Goal: Transaction & Acquisition: Purchase product/service

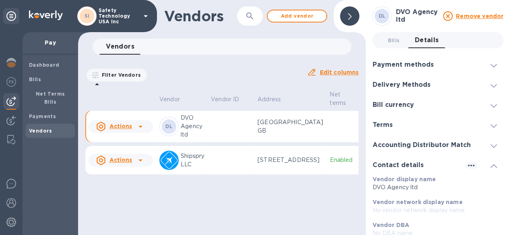
click at [352, 17] on div at bounding box center [349, 15] width 19 height 19
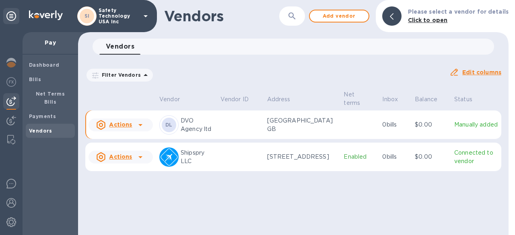
click at [191, 132] on p "DVO Agency ltd" at bounding box center [197, 125] width 33 height 17
click at [186, 126] on p "DVO Agency ltd" at bounding box center [197, 125] width 33 height 17
click at [167, 126] on b "DL" at bounding box center [168, 125] width 7 height 6
click at [166, 126] on b "DL" at bounding box center [168, 125] width 7 height 6
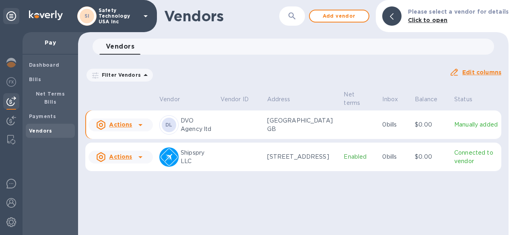
click at [166, 126] on b "DL" at bounding box center [168, 125] width 7 height 6
click at [445, 22] on b "Click to open" at bounding box center [428, 20] width 40 height 6
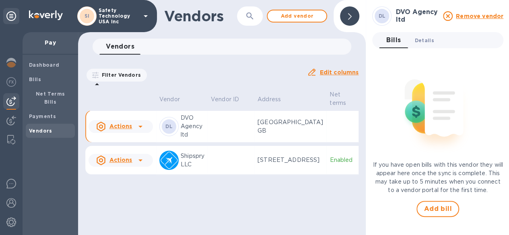
click at [422, 40] on span "Details 0" at bounding box center [423, 40] width 19 height 8
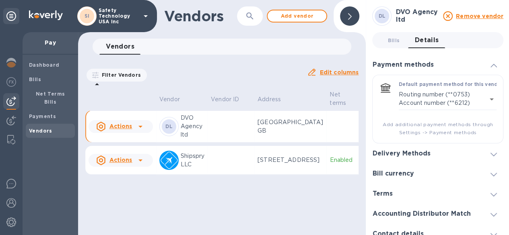
click at [492, 156] on span at bounding box center [493, 154] width 6 height 8
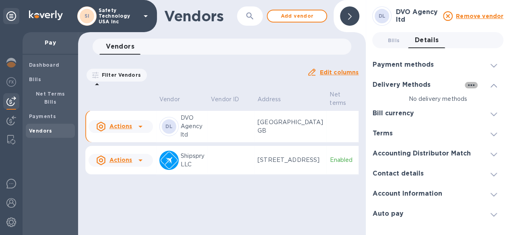
click at [469, 86] on icon "button" at bounding box center [471, 85] width 10 height 10
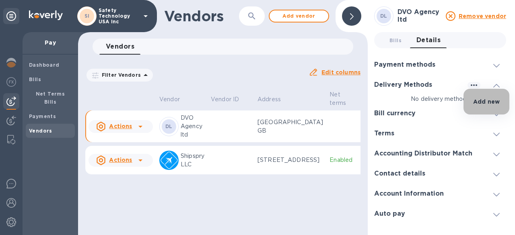
click at [477, 101] on p "Add new" at bounding box center [486, 102] width 27 height 8
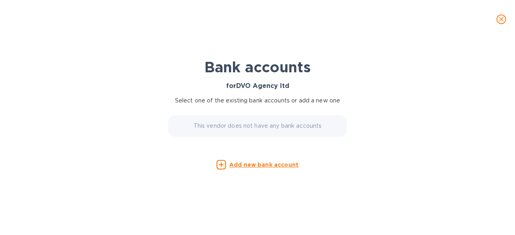
click at [273, 163] on u "Add new bank account" at bounding box center [263, 165] width 69 height 6
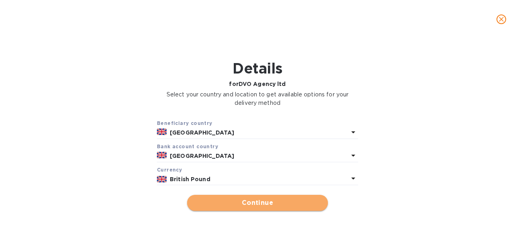
click at [241, 205] on span "Continue" at bounding box center [257, 203] width 128 height 10
type input "DVO Agency ltd"
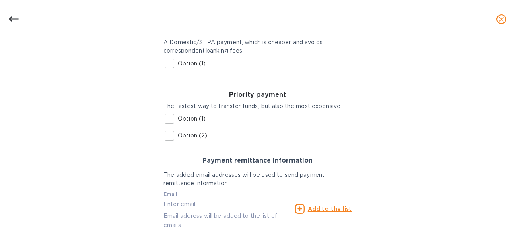
scroll to position [128, 0]
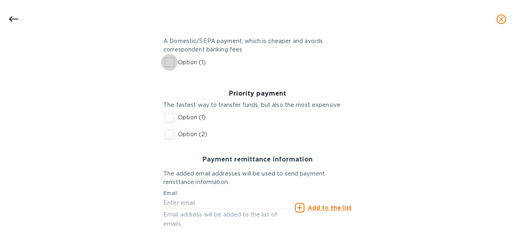
click at [170, 63] on input "Option (1)" at bounding box center [169, 62] width 17 height 17
checkbox input "true"
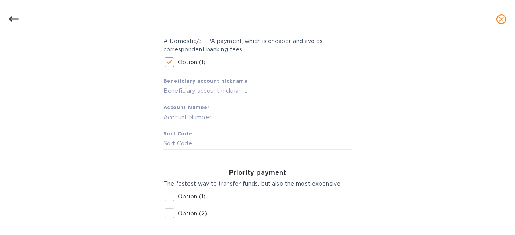
click at [205, 90] on input "text" at bounding box center [257, 91] width 188 height 12
type input "Santander"
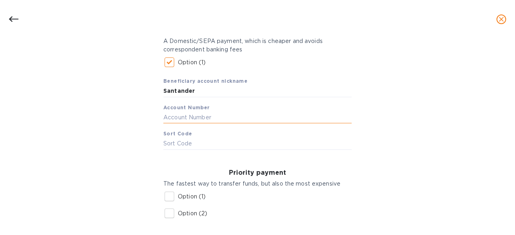
click at [190, 119] on input "text" at bounding box center [257, 117] width 188 height 12
click at [195, 118] on input "text" at bounding box center [257, 117] width 188 height 12
paste input "89465951"
type input "89465951"
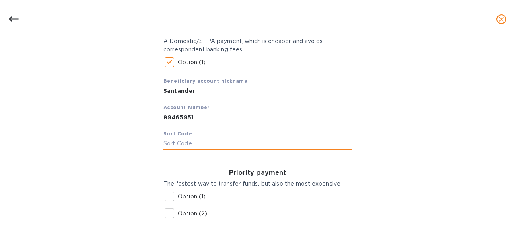
click at [178, 143] on input "text" at bounding box center [257, 144] width 188 height 12
paste input "[DATE]"
type input "[DATE]"
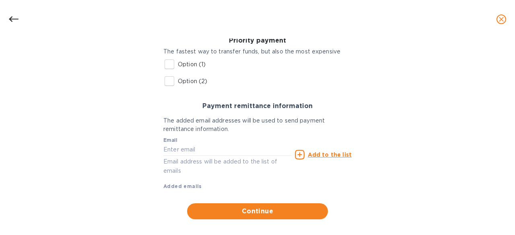
scroll to position [270, 0]
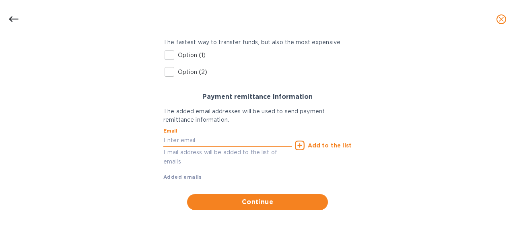
click at [213, 143] on input "text" at bounding box center [227, 141] width 128 height 12
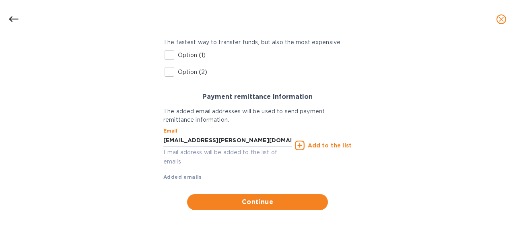
type input "[EMAIL_ADDRESS][PERSON_NAME][DOMAIN_NAME]"
click at [343, 146] on u "Add to the list" at bounding box center [330, 145] width 44 height 6
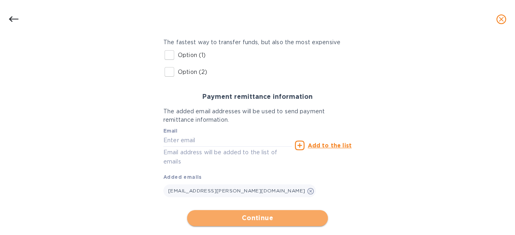
click at [261, 219] on span "Continue" at bounding box center [257, 219] width 128 height 10
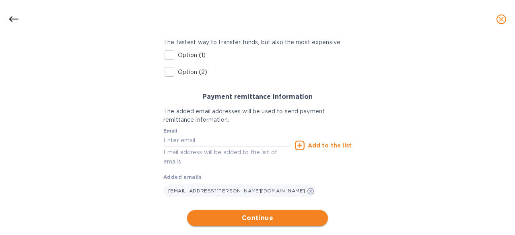
scroll to position [280, 0]
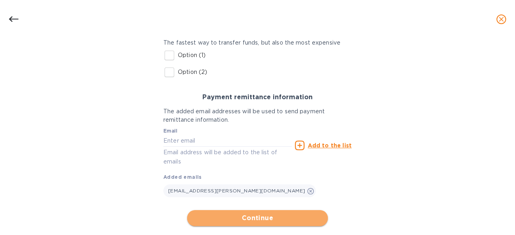
click at [261, 219] on span "Continue" at bounding box center [257, 219] width 128 height 10
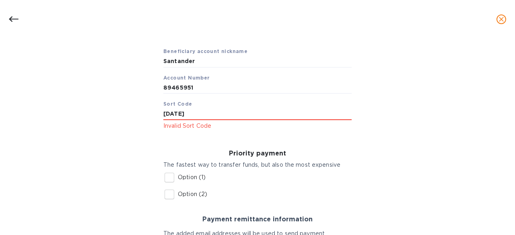
scroll to position [142, 0]
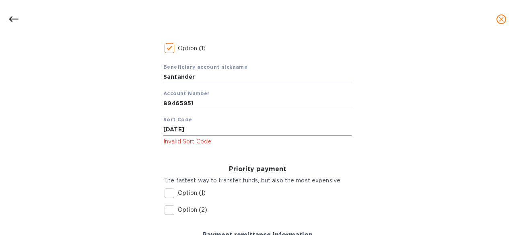
click at [172, 130] on input "[DATE]" at bounding box center [257, 130] width 188 height 12
type input "090128"
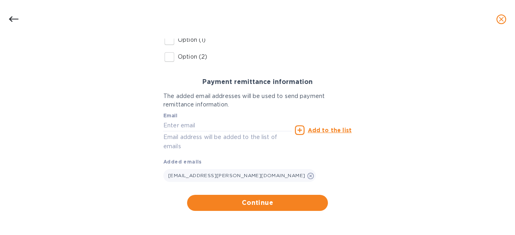
scroll to position [296, 0]
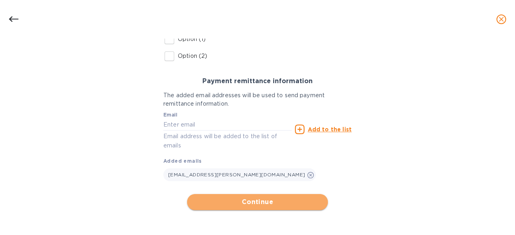
click at [306, 199] on span "Continue" at bounding box center [257, 202] width 128 height 10
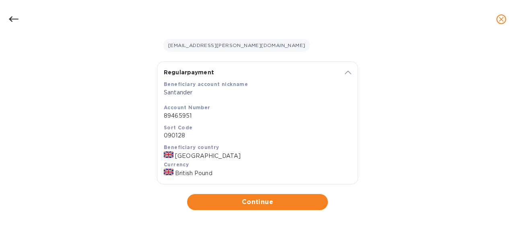
scroll to position [131, 0]
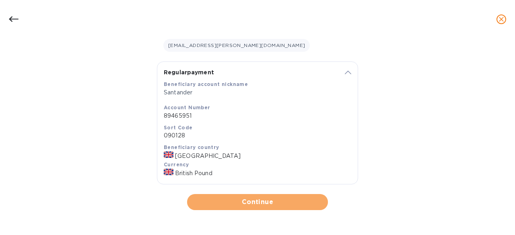
click at [306, 199] on span "Continue" at bounding box center [257, 202] width 128 height 10
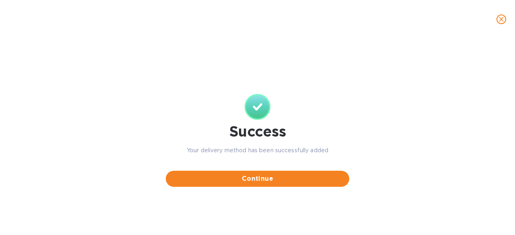
scroll to position [0, 0]
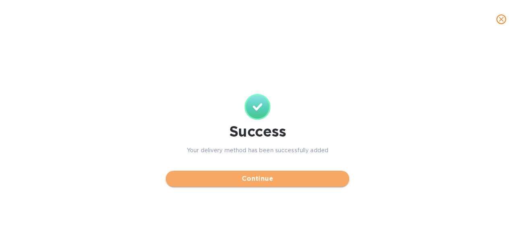
click at [281, 177] on span "Continue" at bounding box center [257, 179] width 170 height 10
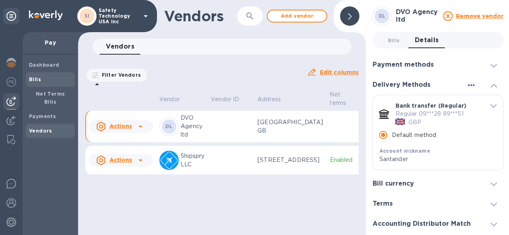
click at [38, 81] on b "Bills" at bounding box center [35, 79] width 12 height 6
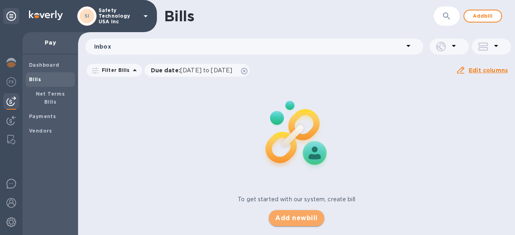
click at [308, 220] on span "Add new bill" at bounding box center [296, 219] width 42 height 10
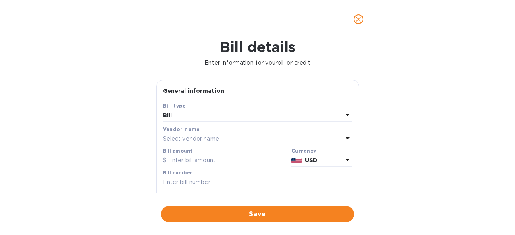
click at [222, 137] on div "Select vendor name" at bounding box center [253, 138] width 180 height 11
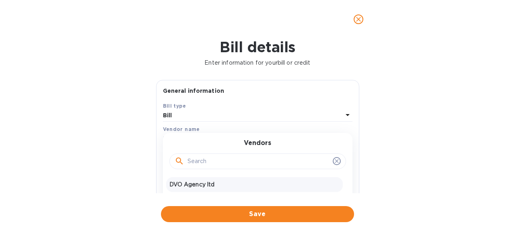
click at [211, 183] on p "DVO Agency ltd" at bounding box center [254, 185] width 170 height 8
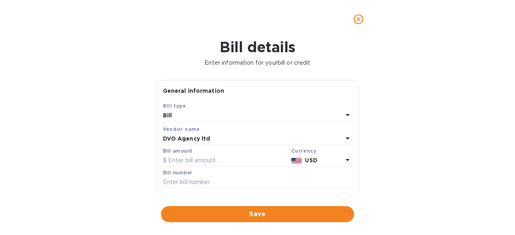
click at [345, 160] on icon at bounding box center [347, 160] width 4 height 2
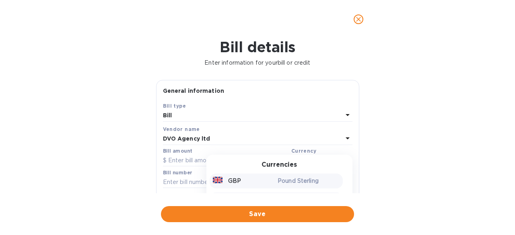
click at [238, 181] on div "GBP" at bounding box center [243, 181] width 65 height 12
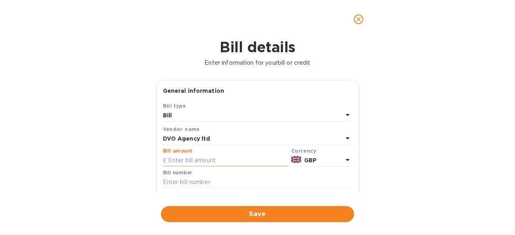
click at [191, 160] on input "text" at bounding box center [225, 161] width 125 height 12
type input "5,362.00"
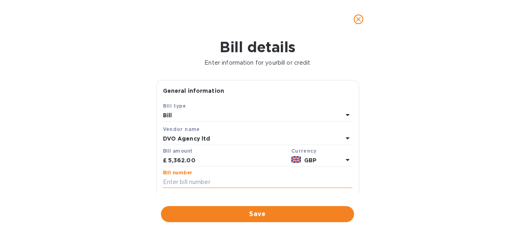
click at [193, 180] on input "text" at bounding box center [257, 183] width 189 height 12
type input "INV-0413"
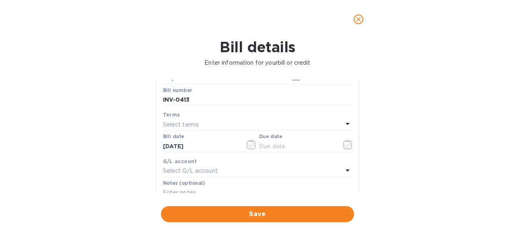
scroll to position [83, 0]
click at [349, 143] on icon "button" at bounding box center [349, 142] width 1 height 1
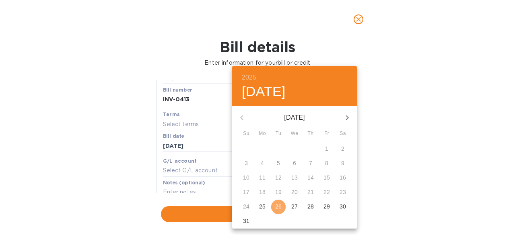
click at [279, 203] on p "26" at bounding box center [278, 207] width 6 height 8
type input "[DATE]"
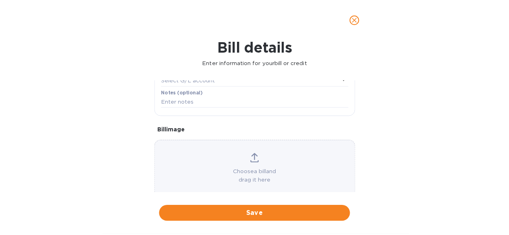
scroll to position [187, 0]
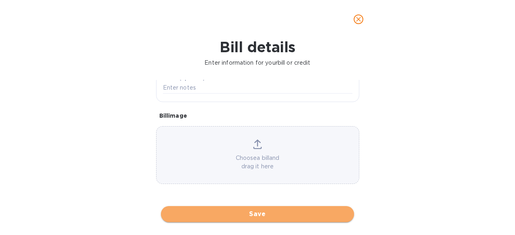
click at [309, 216] on span "Save" at bounding box center [257, 214] width 180 height 10
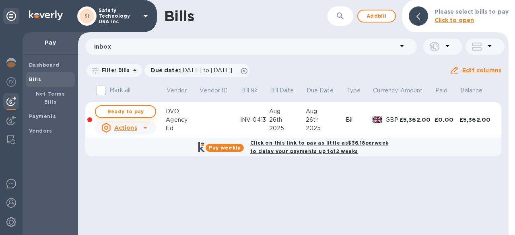
click at [130, 110] on span "Ready to pay" at bounding box center [125, 112] width 47 height 10
checkbox input "true"
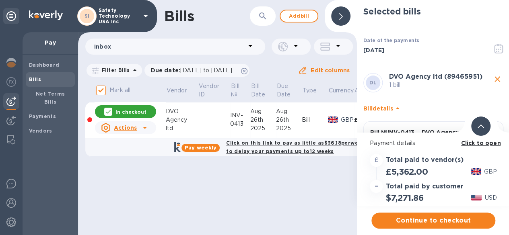
click at [481, 144] on b "Click to open" at bounding box center [481, 143] width 40 height 6
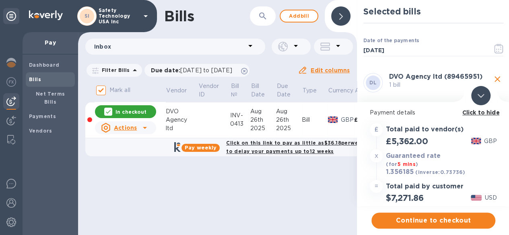
scroll to position [6, 0]
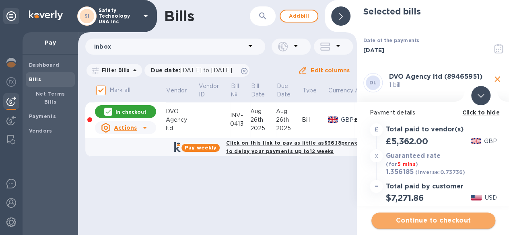
click at [445, 218] on span "Continue to checkout" at bounding box center [433, 221] width 111 height 10
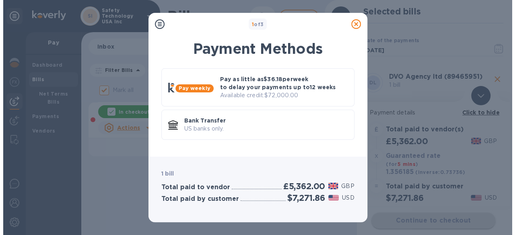
scroll to position [0, 0]
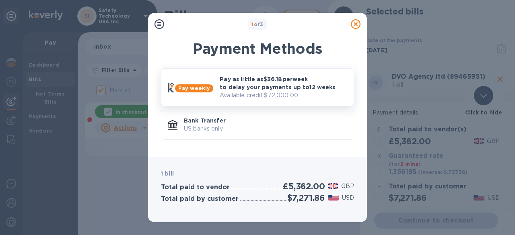
click at [220, 80] on p "Pay as little as $36.18 per week to delay your payments up to 12 weeks" at bounding box center [283, 83] width 127 height 16
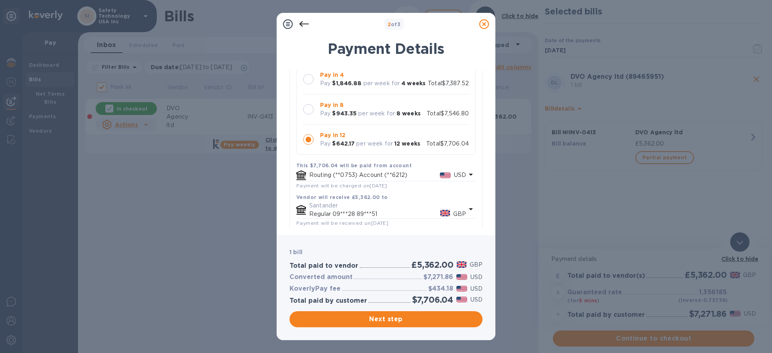
scroll to position [55, 0]
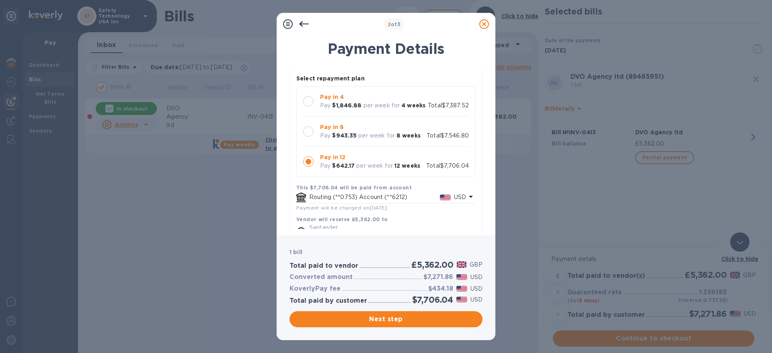
click at [308, 102] on div at bounding box center [308, 101] width 10 height 10
click at [308, 133] on div at bounding box center [308, 131] width 10 height 10
click at [309, 162] on div at bounding box center [308, 161] width 10 height 10
click at [308, 102] on div at bounding box center [308, 101] width 10 height 10
click at [309, 131] on div at bounding box center [308, 131] width 10 height 10
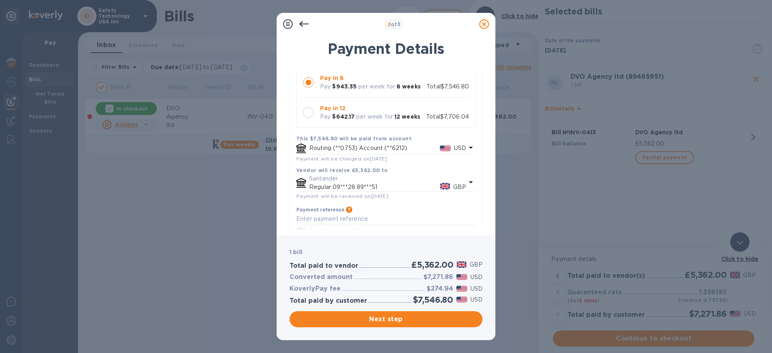
scroll to position [92, 0]
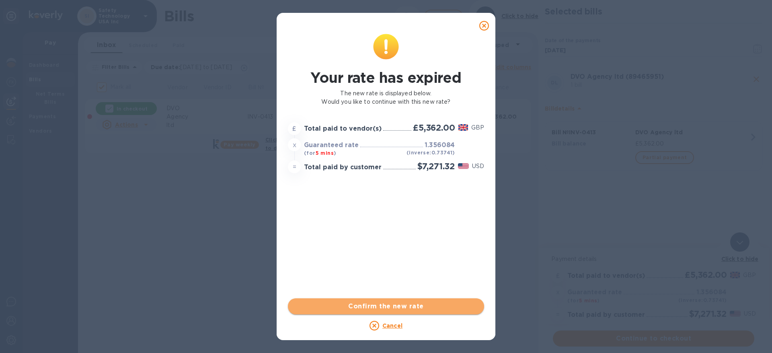
click at [409, 235] on span "Confirm the new rate" at bounding box center [385, 307] width 183 height 10
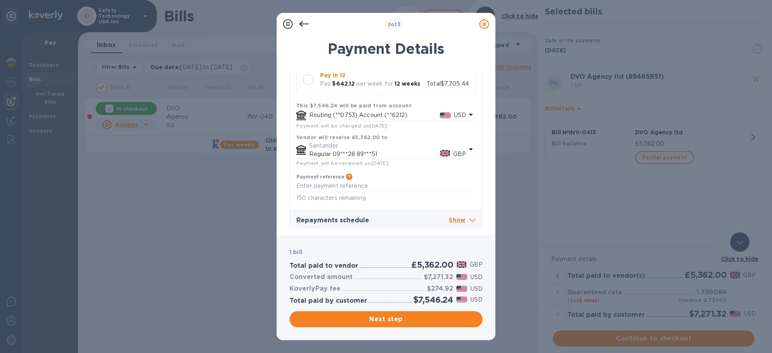
scroll to position [140, 0]
click at [458, 216] on p "Show" at bounding box center [462, 218] width 27 height 10
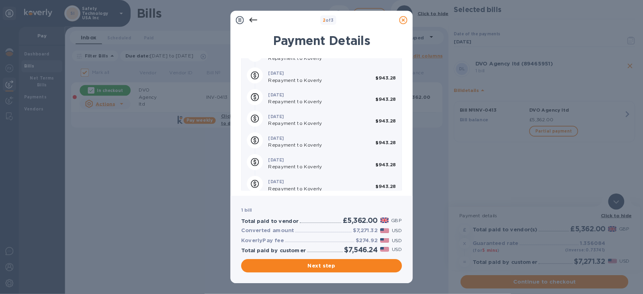
scroll to position [399, 0]
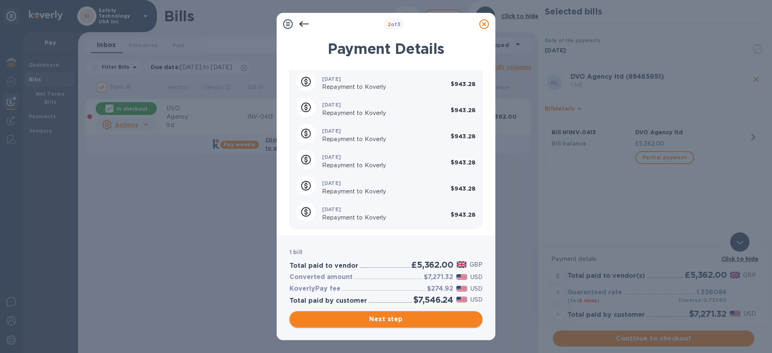
click at [411, 235] on span "Next step" at bounding box center [386, 319] width 180 height 10
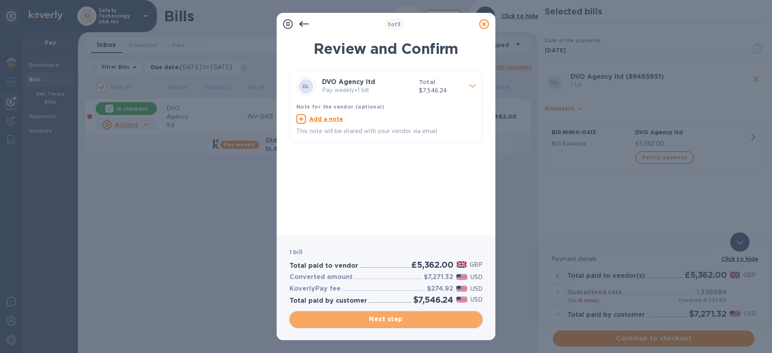
click at [405, 235] on span "Next step" at bounding box center [386, 319] width 180 height 10
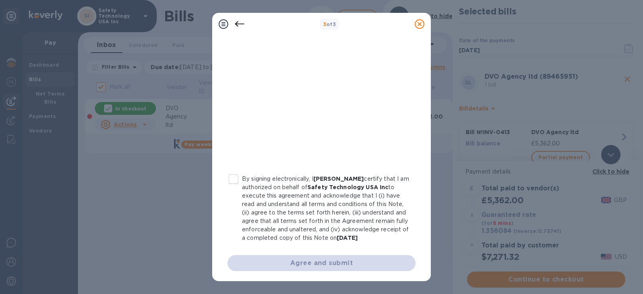
scroll to position [163, 0]
click at [235, 170] on input "By signing electronically, I [PERSON_NAME] certify that I am authorized on beha…" at bounding box center [233, 178] width 17 height 17
checkbox input "true"
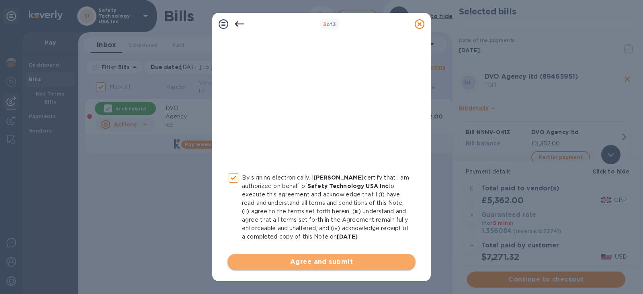
click at [344, 235] on span "Agree and submit" at bounding box center [321, 262] width 175 height 10
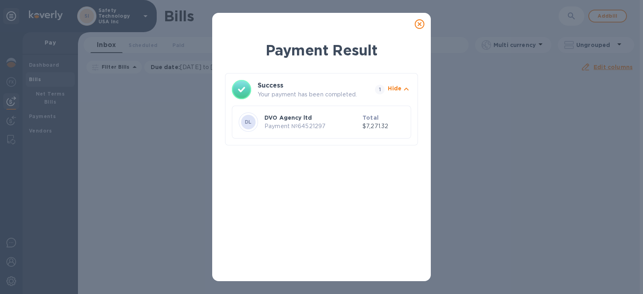
click at [422, 27] on icon at bounding box center [420, 24] width 10 height 10
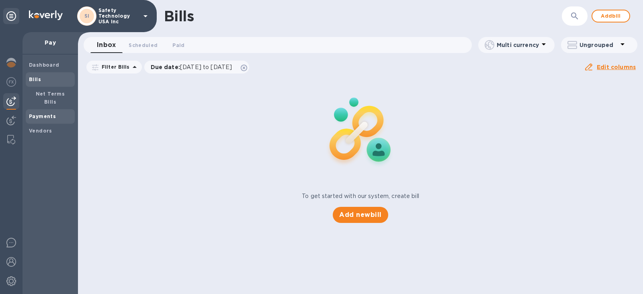
click at [48, 109] on div "Payments" at bounding box center [50, 116] width 49 height 14
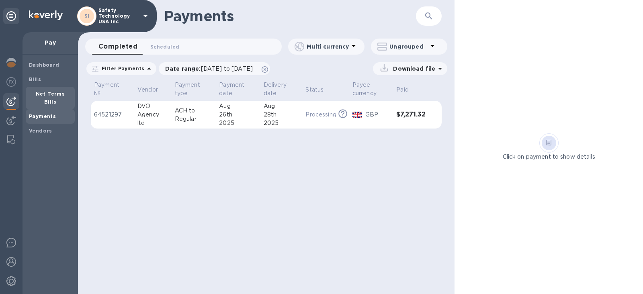
click at [49, 95] on b "Net Terms Bills" at bounding box center [50, 98] width 29 height 14
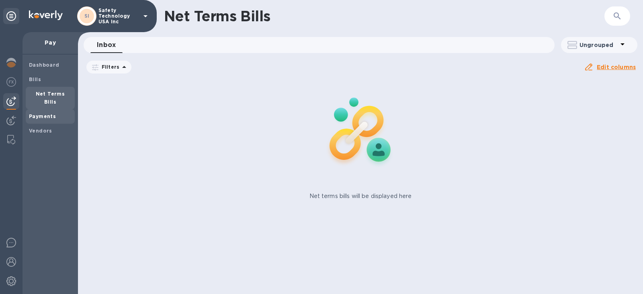
click at [42, 113] on b "Payments" at bounding box center [42, 116] width 27 height 6
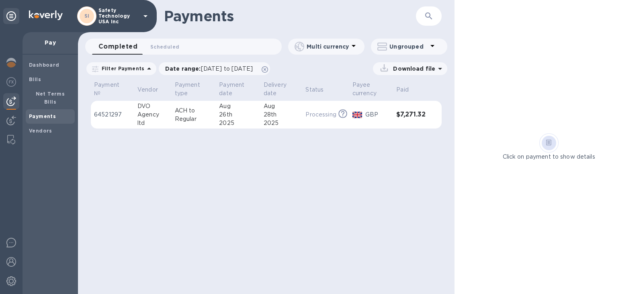
click at [105, 115] on p "64521297" at bounding box center [112, 115] width 37 height 8
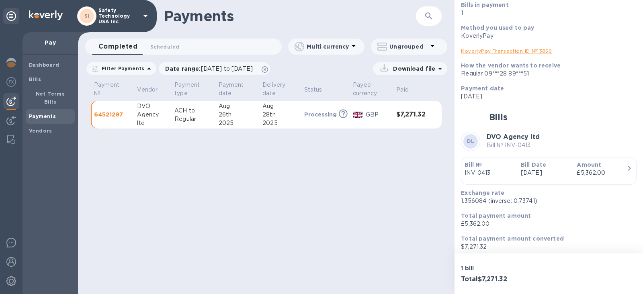
scroll to position [84, 0]
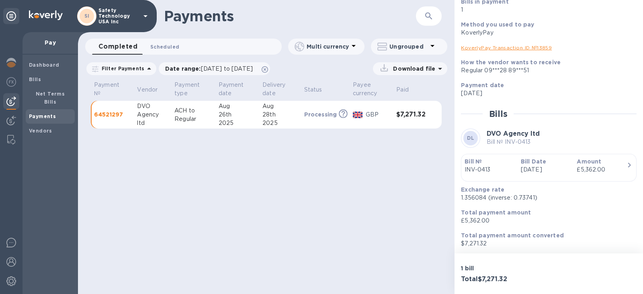
click at [169, 46] on span "Scheduled 0" at bounding box center [164, 47] width 29 height 8
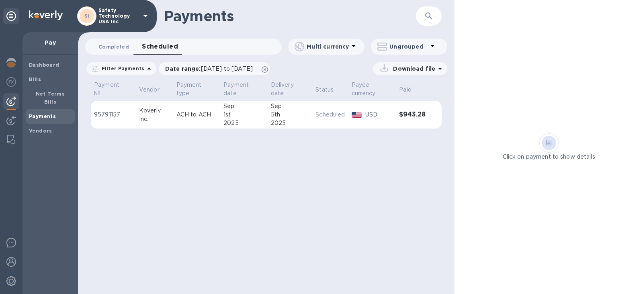
click at [116, 43] on span "Completed 0" at bounding box center [114, 47] width 31 height 8
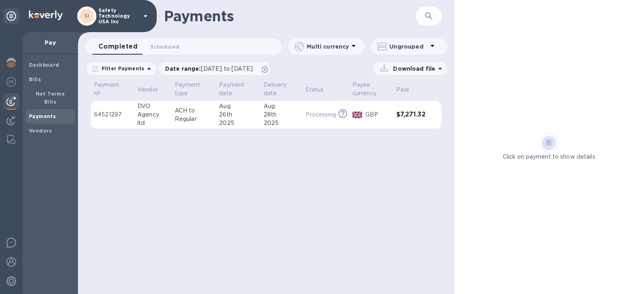
click at [251, 121] on div "2025" at bounding box center [238, 123] width 38 height 8
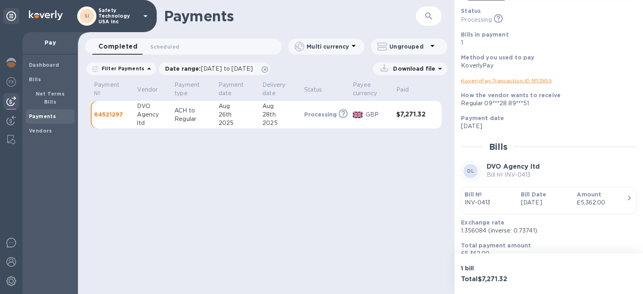
scroll to position [84, 0]
